Goal: Communication & Community: Connect with others

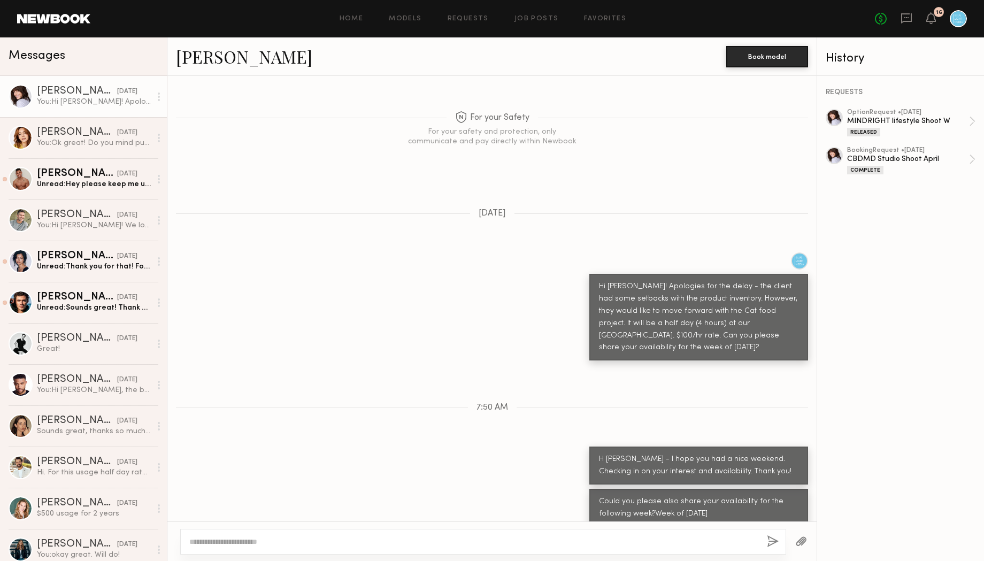
scroll to position [1218, 0]
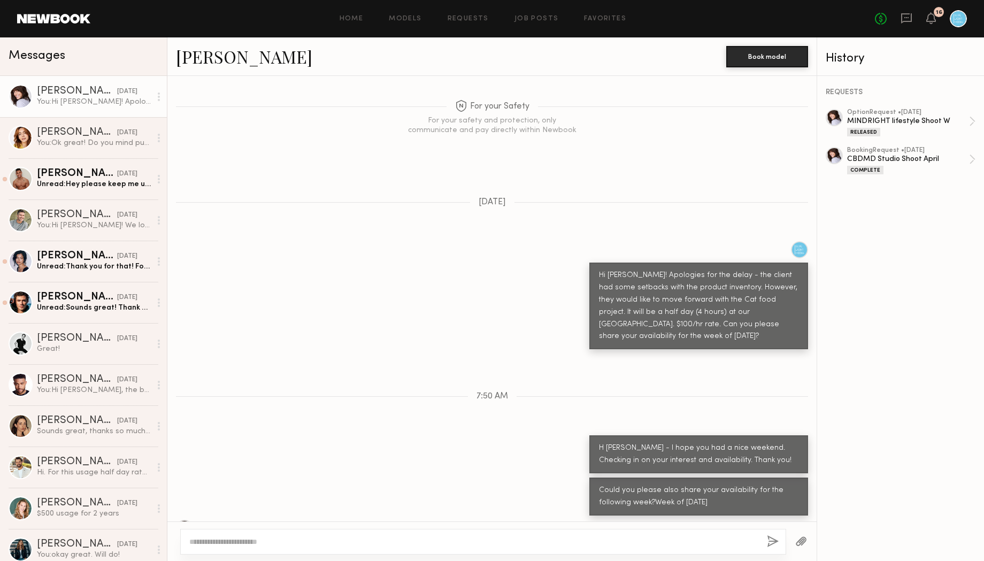
click at [100, 96] on div "[PERSON_NAME]" at bounding box center [77, 91] width 80 height 11
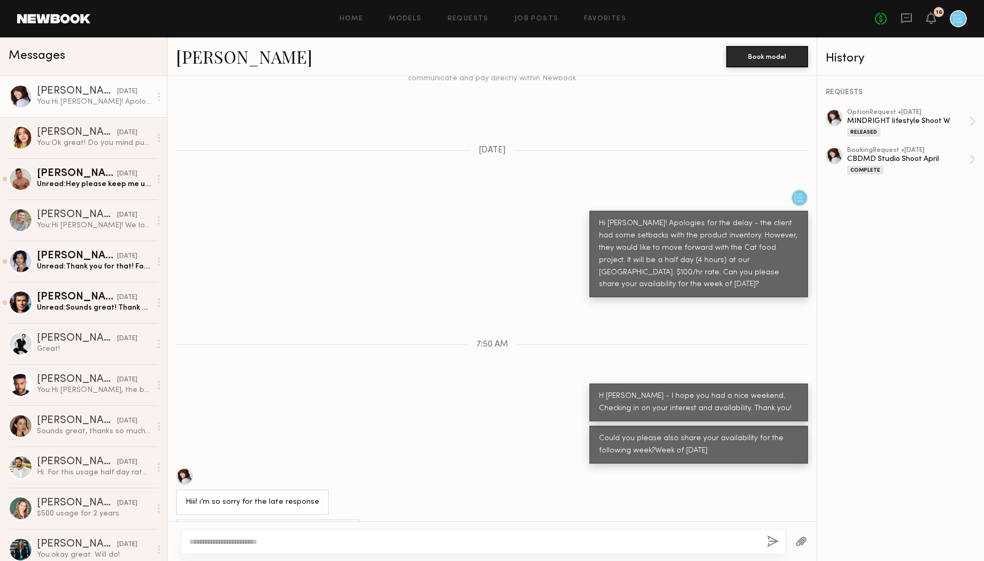
click at [289, 551] on div at bounding box center [483, 542] width 606 height 26
click at [277, 543] on textarea at bounding box center [473, 541] width 569 height 11
drag, startPoint x: 365, startPoint y: 542, endPoint x: 332, endPoint y: 542, distance: 32.1
click at [332, 542] on textarea "**********" at bounding box center [473, 541] width 569 height 11
type textarea "**********"
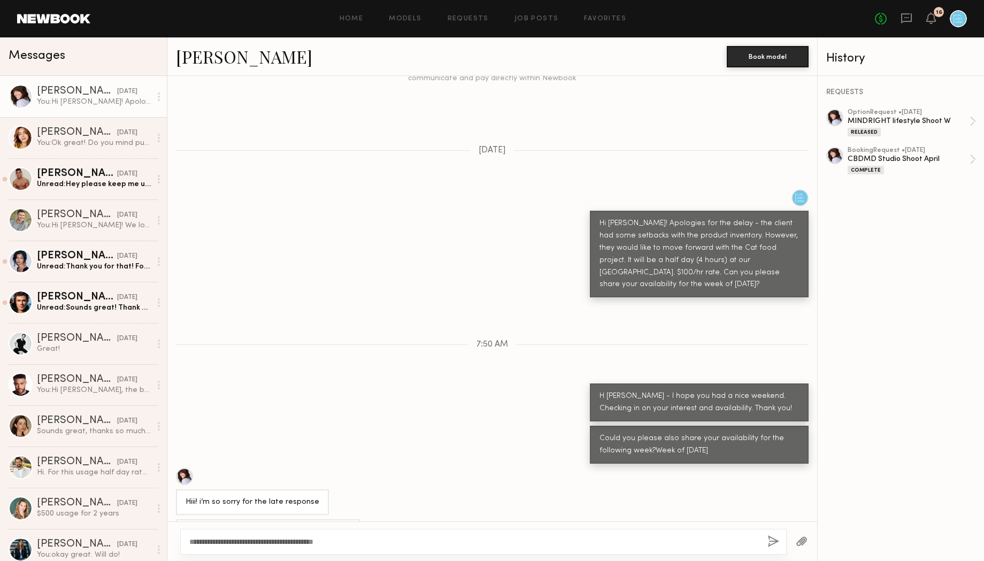
click at [769, 544] on button "button" at bounding box center [773, 541] width 12 height 13
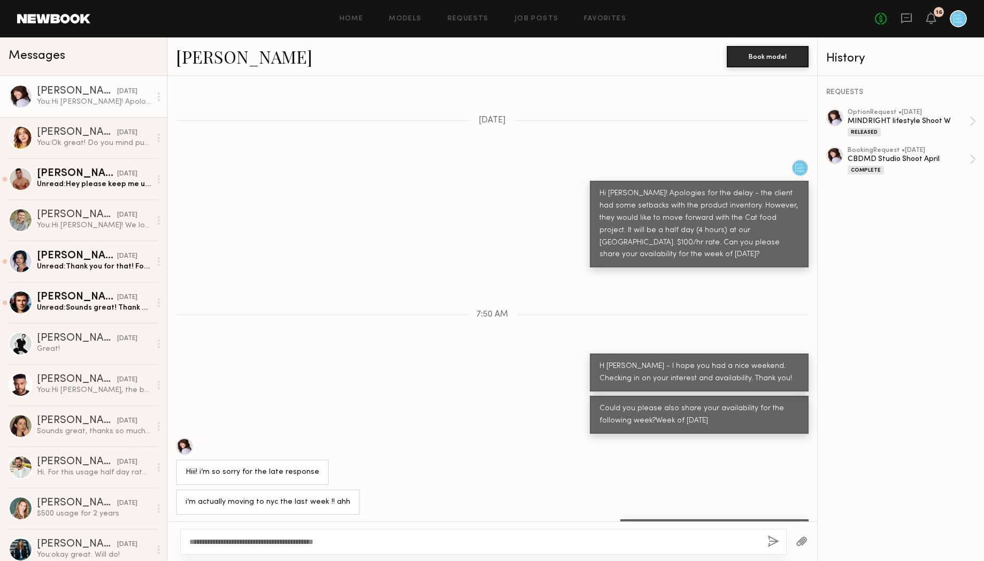
click at [116, 51] on div "Messages" at bounding box center [84, 54] width 150 height 16
click at [117, 150] on link "Haley G. 09/05/2025 You: Ok great! Do you mind putting a hold for those dates f…" at bounding box center [83, 137] width 167 height 41
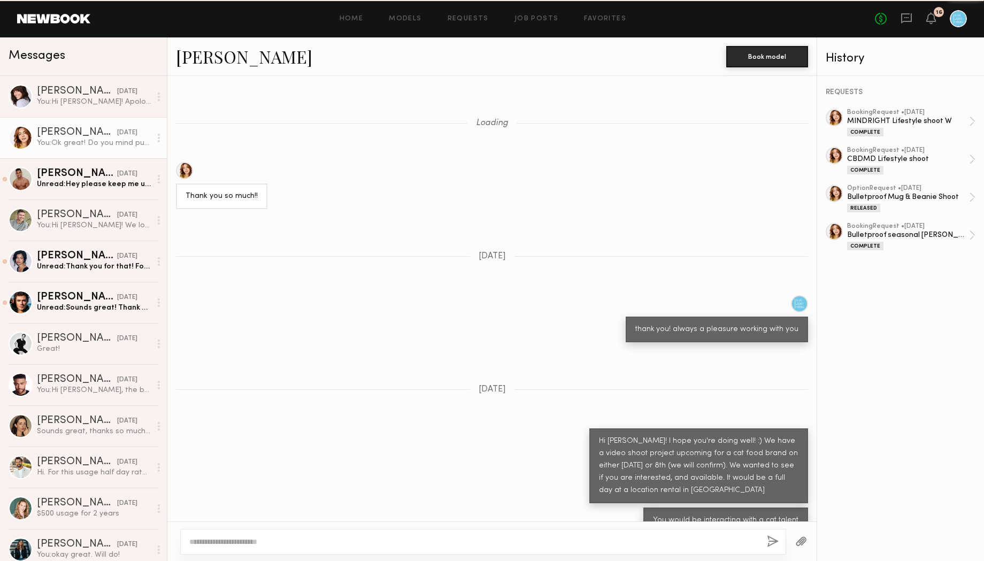
scroll to position [3138, 0]
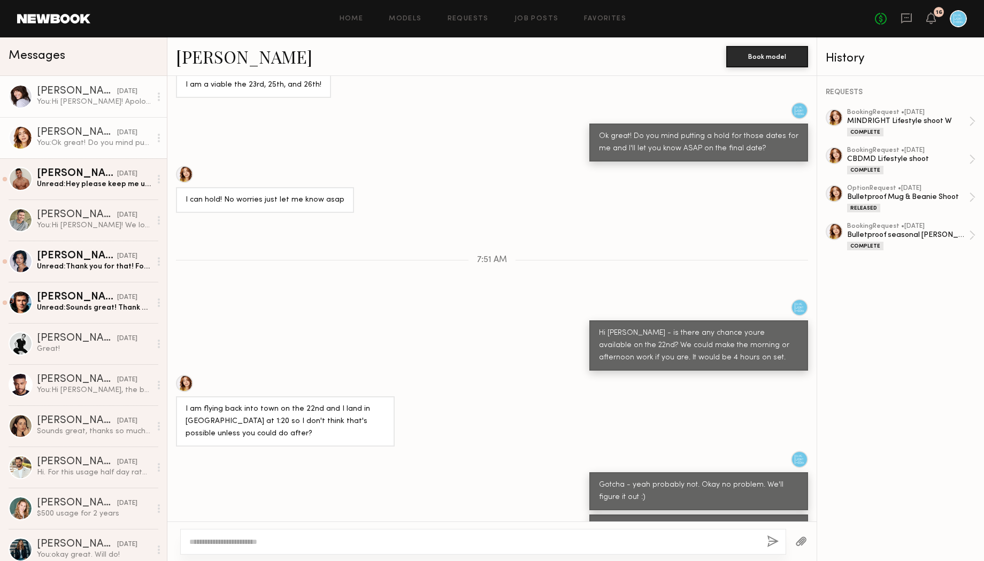
click at [90, 90] on div "[PERSON_NAME]" at bounding box center [77, 91] width 80 height 11
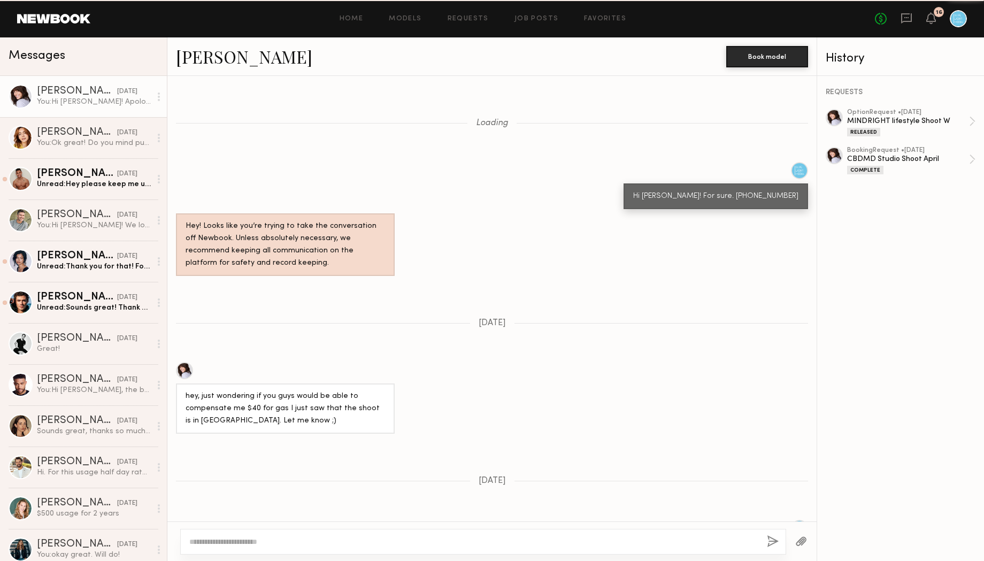
scroll to position [1300, 0]
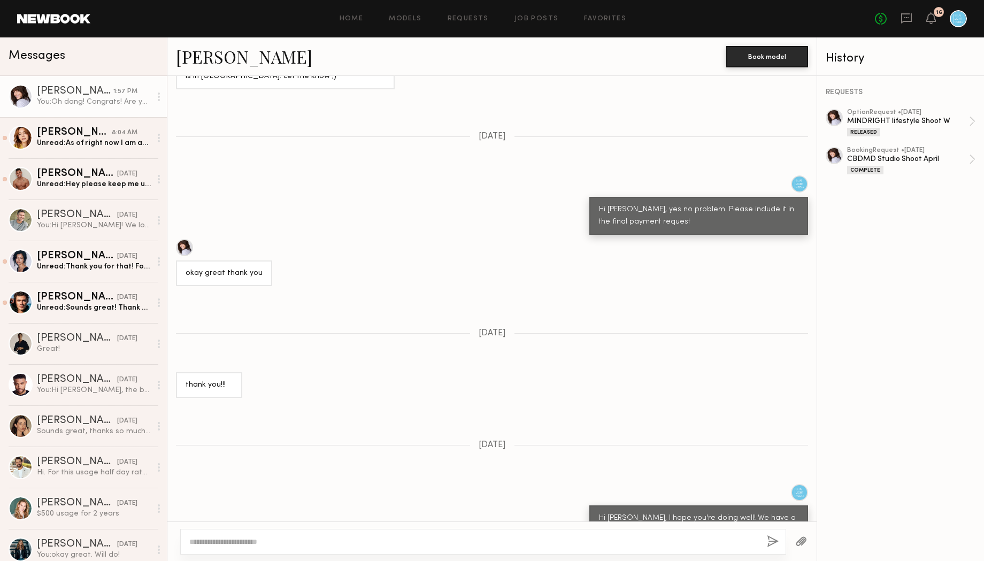
scroll to position [1397, 0]
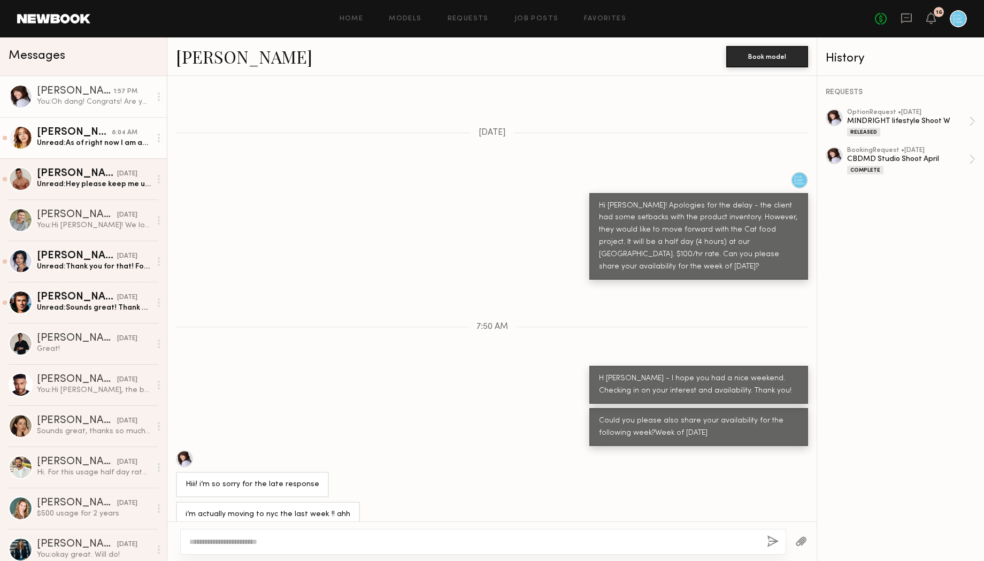
click at [112, 129] on div "[PERSON_NAME]" at bounding box center [74, 132] width 75 height 11
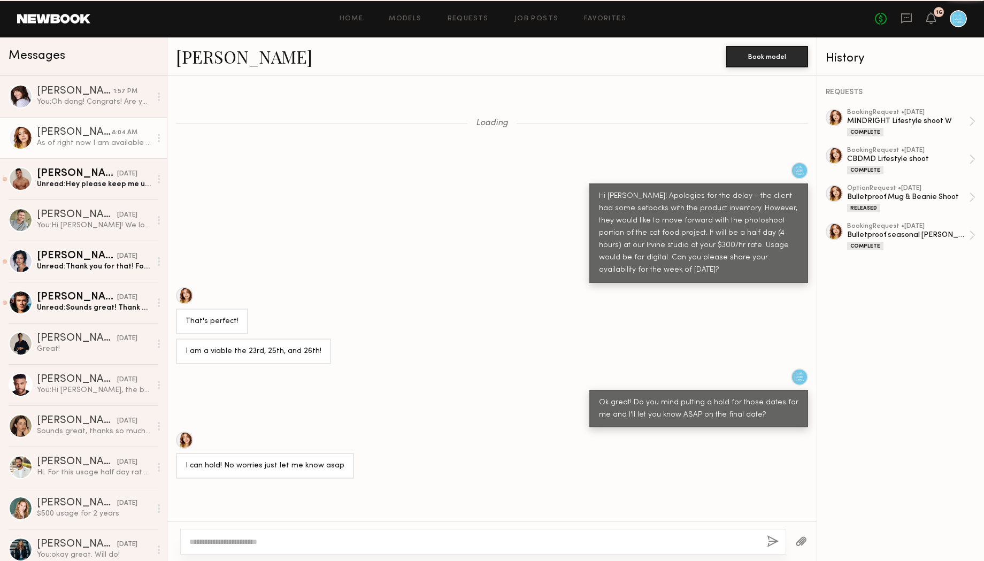
scroll to position [333, 0]
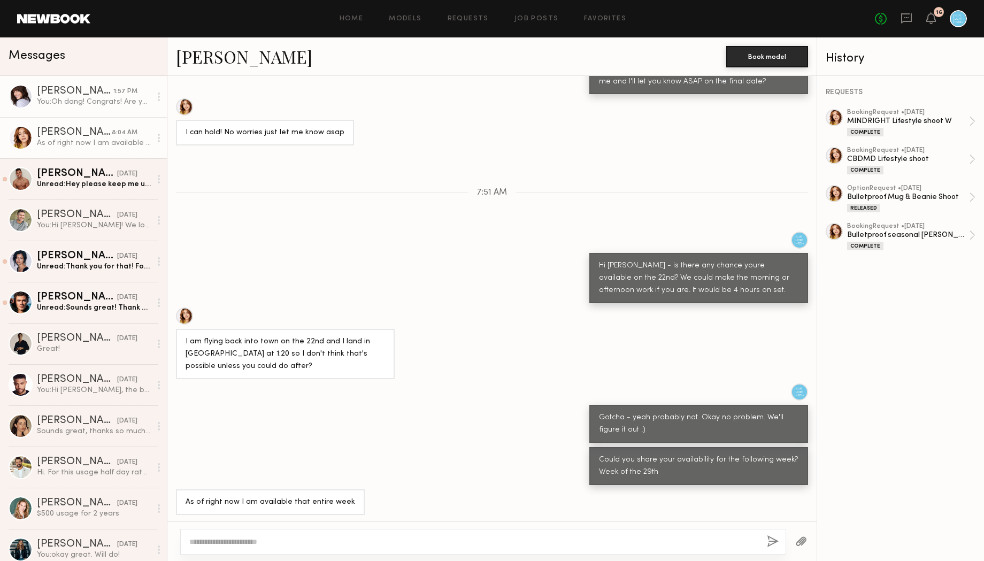
click at [91, 109] on link "[PERSON_NAME] 1:57 PM You: Oh dang! Congrats! Are you available the 22nd?" at bounding box center [83, 96] width 167 height 41
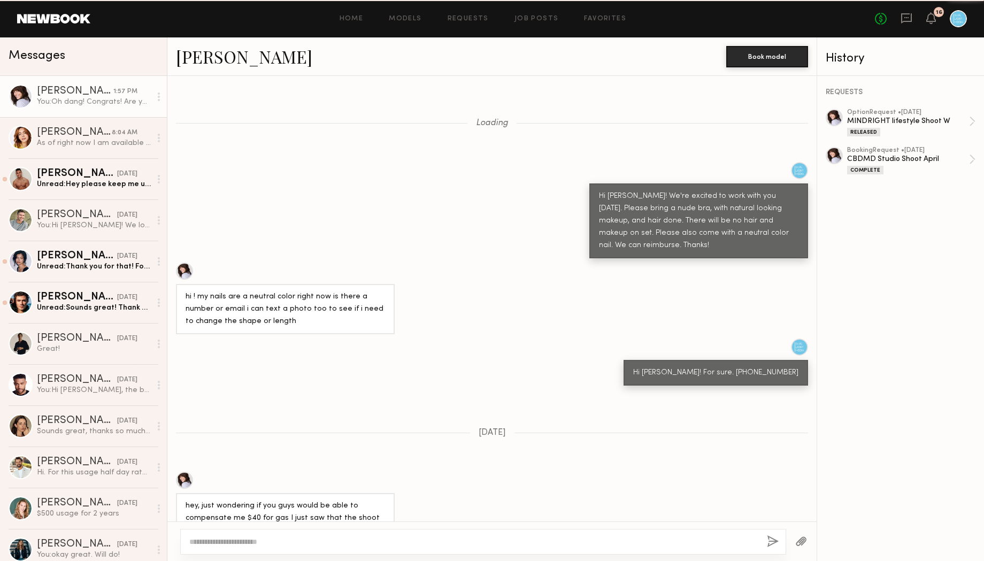
scroll to position [1397, 0]
